Goal: Task Accomplishment & Management: Manage account settings

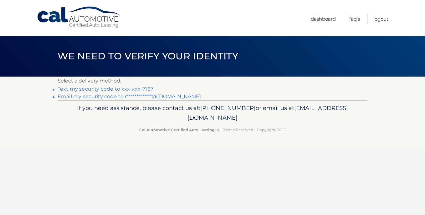
click at [142, 88] on link "Text my security code to xxx-xxx-7167" at bounding box center [106, 89] width 96 height 6
click at [68, 89] on link "Text my security code to xxx-xxx-7167" at bounding box center [106, 89] width 96 height 6
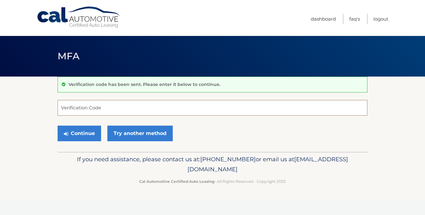
click at [111, 108] on input "Verification Code" at bounding box center [213, 108] width 310 height 16
click at [73, 105] on input "Verification Code" at bounding box center [213, 108] width 310 height 16
click at [72, 108] on input "Verification Code" at bounding box center [213, 108] width 310 height 16
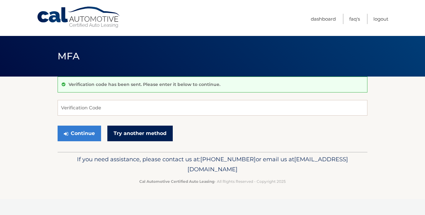
click at [146, 138] on link "Try another method" at bounding box center [139, 134] width 65 height 16
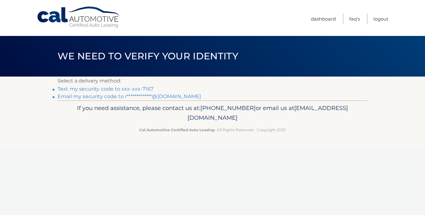
click at [105, 97] on link "**********" at bounding box center [130, 97] width 144 height 6
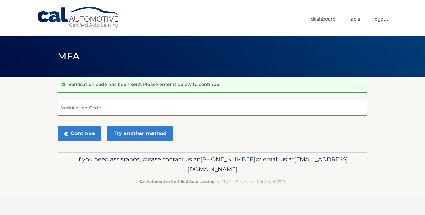
click at [101, 104] on input "Verification Code" at bounding box center [213, 108] width 310 height 16
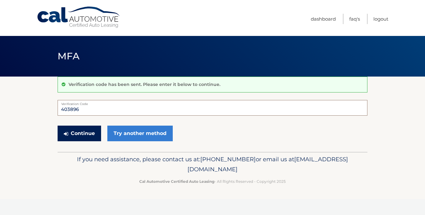
type input "403896"
click at [88, 134] on button "Continue" at bounding box center [79, 134] width 43 height 16
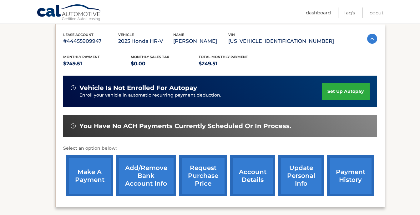
scroll to position [108, 0]
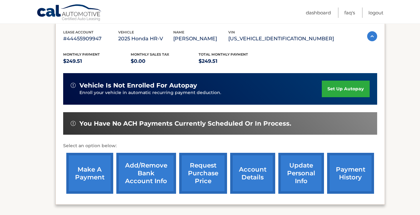
click at [341, 89] on link "set up autopay" at bounding box center [346, 89] width 48 height 17
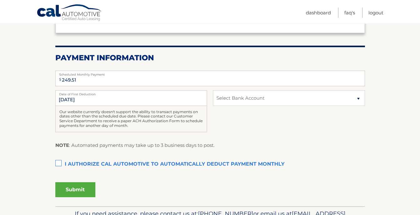
scroll to position [107, 0]
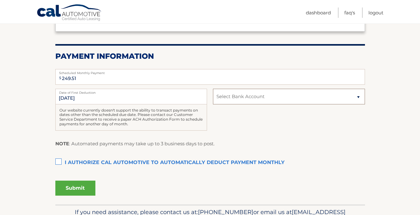
click at [251, 96] on select "Select Bank Account Checking WELLS FARGO BANK *****7058 Checking TD BANK, NA **…" at bounding box center [289, 97] width 152 height 16
select select "Zjk5ZjI0MTktNWYzNi00ZDVjLWE4M2QtMTFlZDFlZjMzMjFm"
click at [213, 89] on select "Select Bank Account Checking WELLS FARGO BANK *****7058 Checking TD BANK, NA **…" at bounding box center [289, 97] width 152 height 16
click at [60, 162] on label "I authorize cal automotive to automatically deduct payment monthly This checkbo…" at bounding box center [210, 163] width 310 height 13
click at [0, 0] on input "I authorize cal automotive to automatically deduct payment monthly This checkbo…" at bounding box center [0, 0] width 0 height 0
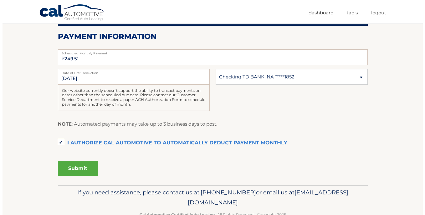
scroll to position [137, 0]
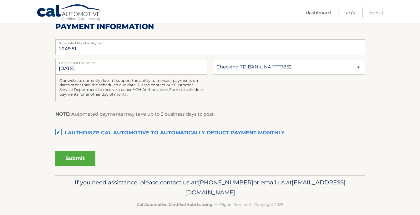
click at [78, 159] on button "Submit" at bounding box center [75, 158] width 40 height 15
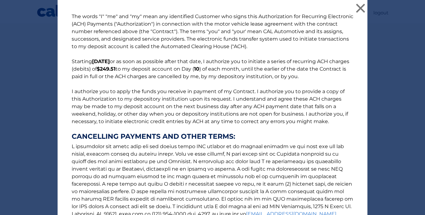
scroll to position [80, 0]
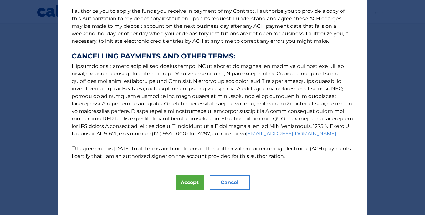
click at [72, 151] on p "The words "I" "me" and "my" mean any identified Customer who signs this Authori…" at bounding box center [212, 46] width 294 height 228
click at [72, 147] on input "I agree on this 09/09/2025 to all terms and conditions in this authorization fo…" at bounding box center [74, 148] width 4 height 4
checkbox input "true"
click at [184, 185] on button "Accept" at bounding box center [189, 182] width 28 height 15
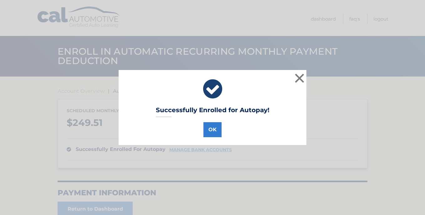
click at [212, 97] on icon at bounding box center [212, 89] width 172 height 23
click at [206, 131] on button "OK" at bounding box center [212, 129] width 18 height 15
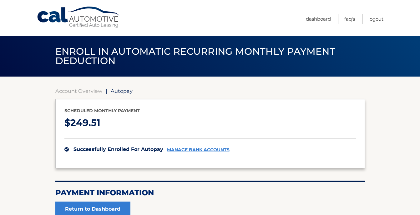
scroll to position [64, 0]
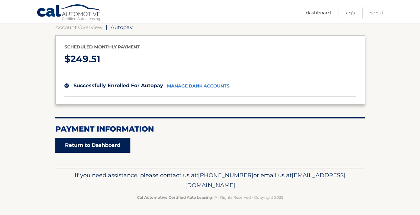
click at [92, 142] on link "Return to Dashboard" at bounding box center [92, 145] width 75 height 15
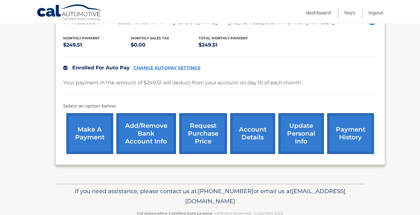
scroll to position [140, 0]
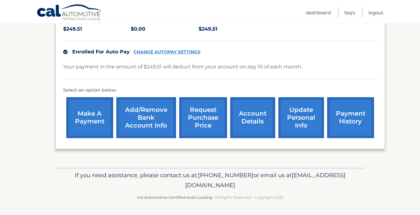
click at [362, 113] on link "payment history" at bounding box center [350, 117] width 47 height 41
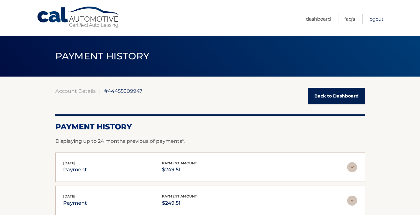
click at [379, 23] on link "Logout" at bounding box center [375, 19] width 15 height 10
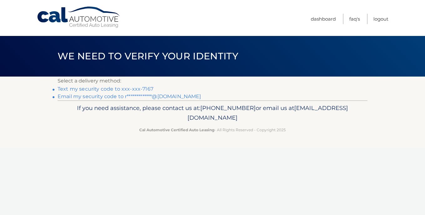
click at [134, 92] on link "Text my security code to xxx-xxx-7167" at bounding box center [106, 89] width 96 height 6
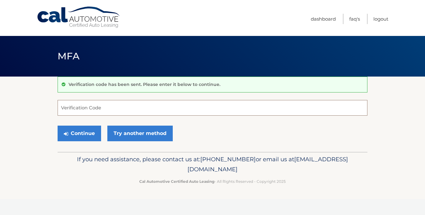
click at [120, 106] on input "Verification Code" at bounding box center [213, 108] width 310 height 16
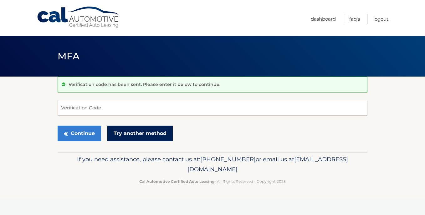
click at [122, 134] on link "Try another method" at bounding box center [139, 134] width 65 height 16
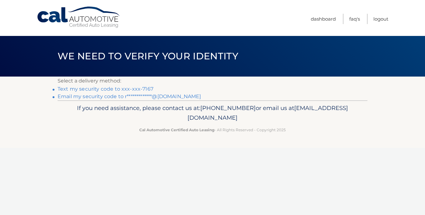
click at [94, 98] on link "**********" at bounding box center [130, 97] width 144 height 6
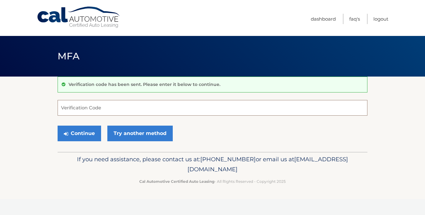
click at [85, 110] on input "Verification Code" at bounding box center [213, 108] width 310 height 16
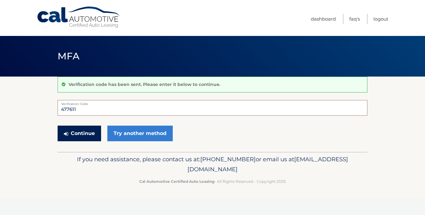
type input "477611"
click at [82, 130] on button "Continue" at bounding box center [79, 134] width 43 height 16
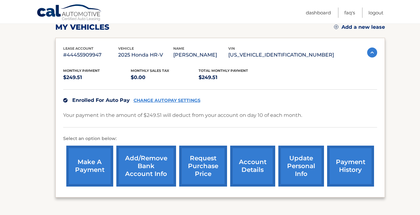
scroll to position [120, 0]
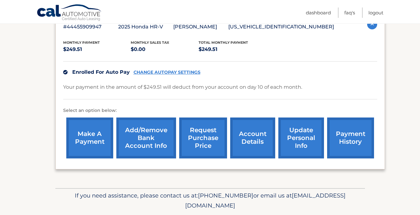
click at [350, 145] on link "payment history" at bounding box center [350, 138] width 47 height 41
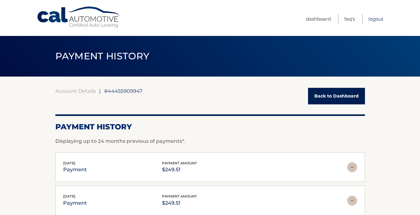
click at [372, 18] on link "Logout" at bounding box center [375, 19] width 15 height 10
